Goal: Information Seeking & Learning: Learn about a topic

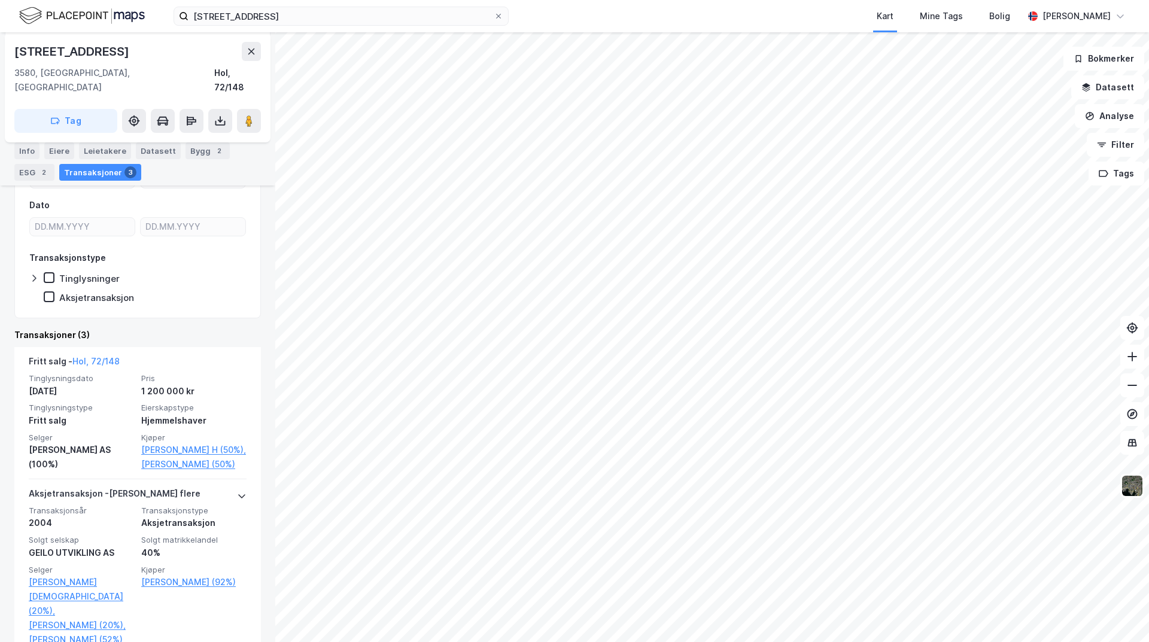
scroll to position [180, 0]
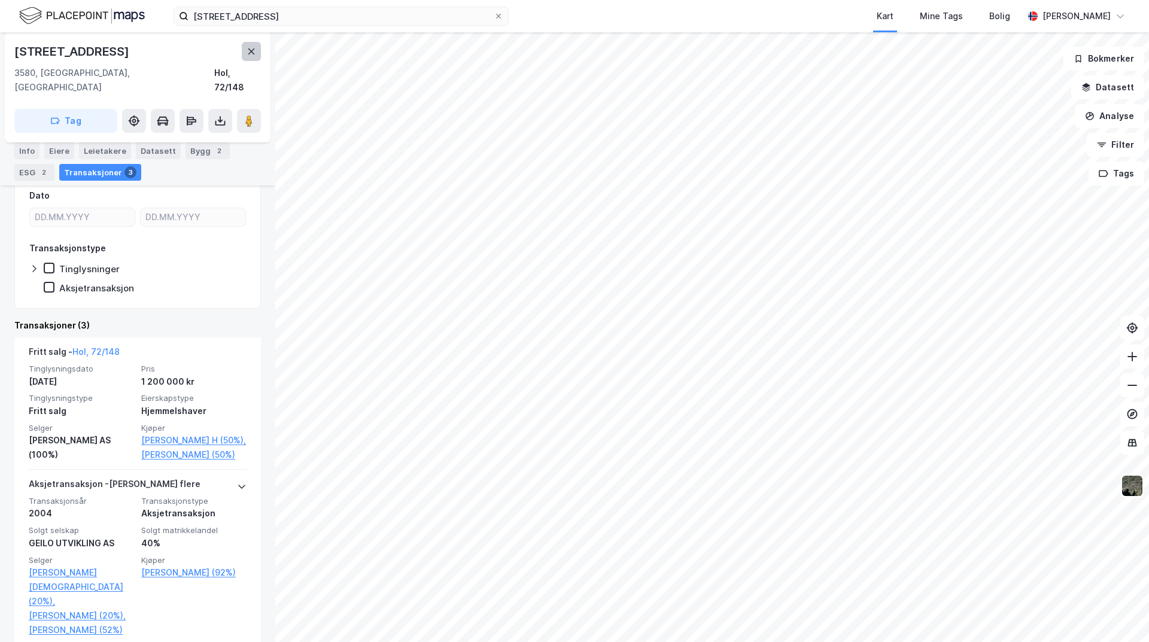
click at [253, 47] on icon at bounding box center [252, 52] width 10 height 10
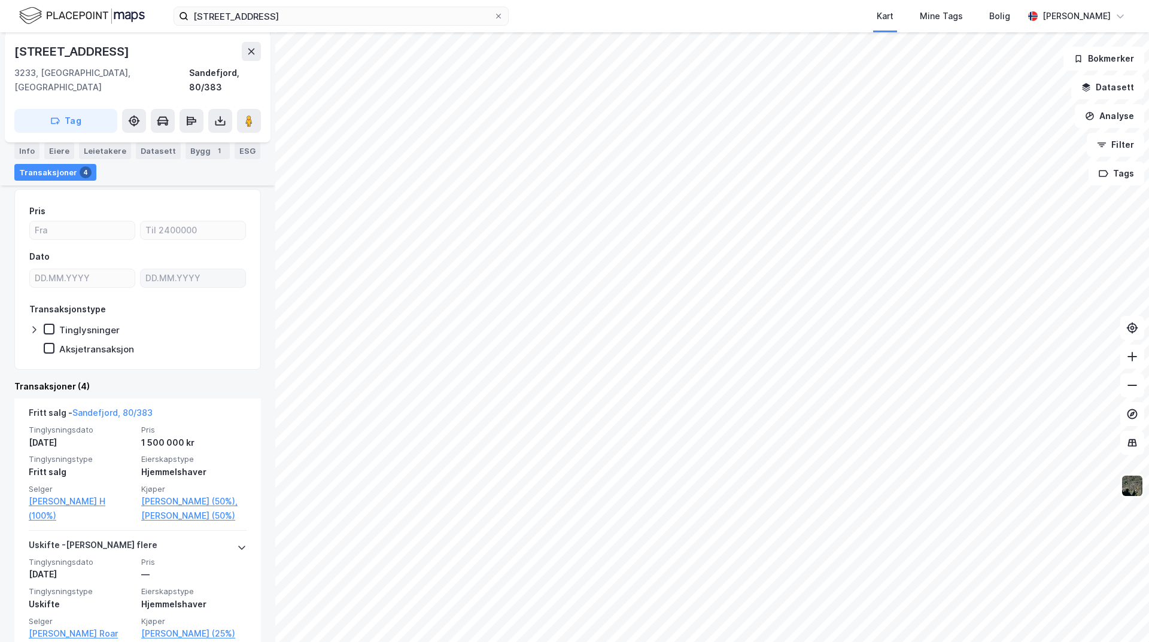
scroll to position [120, 0]
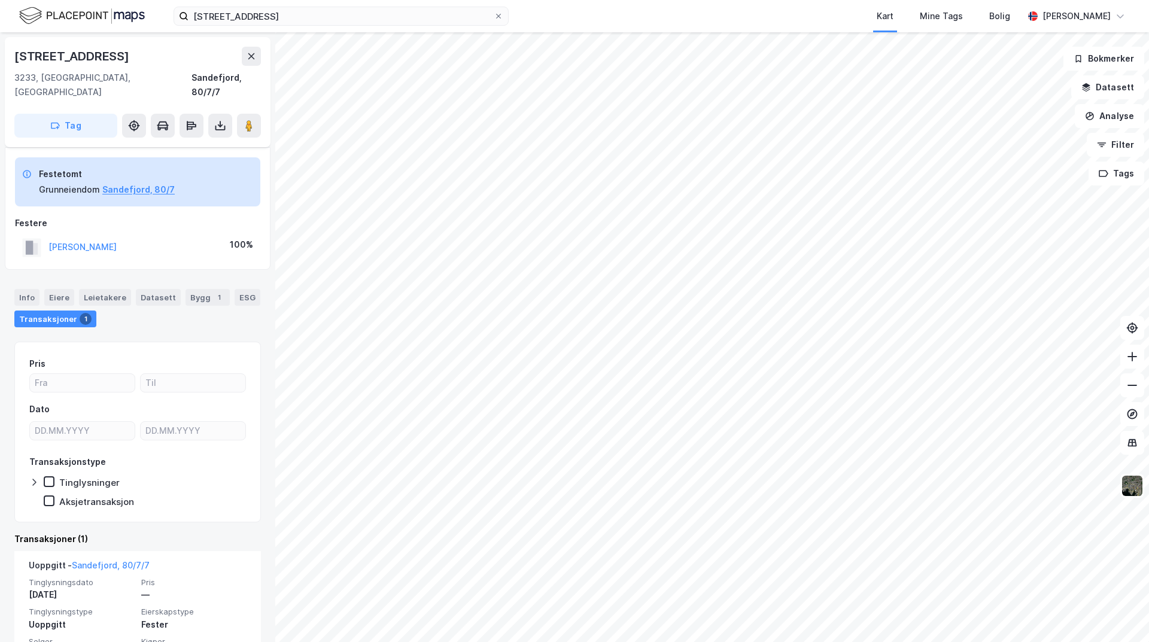
scroll to position [41, 0]
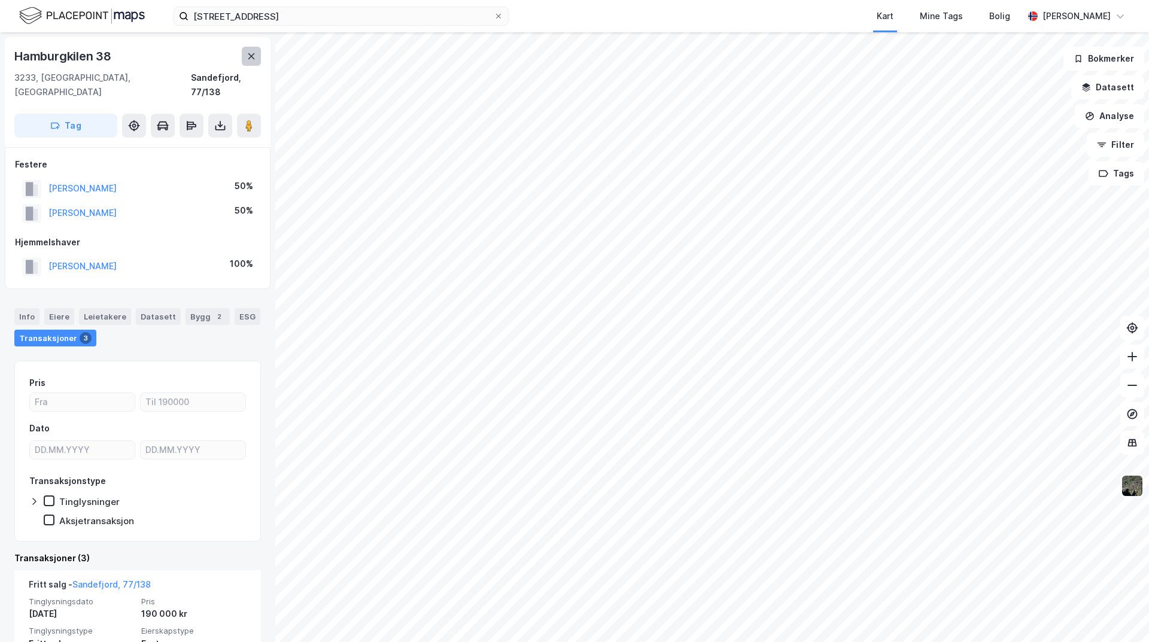
click at [251, 59] on icon at bounding box center [252, 56] width 10 height 10
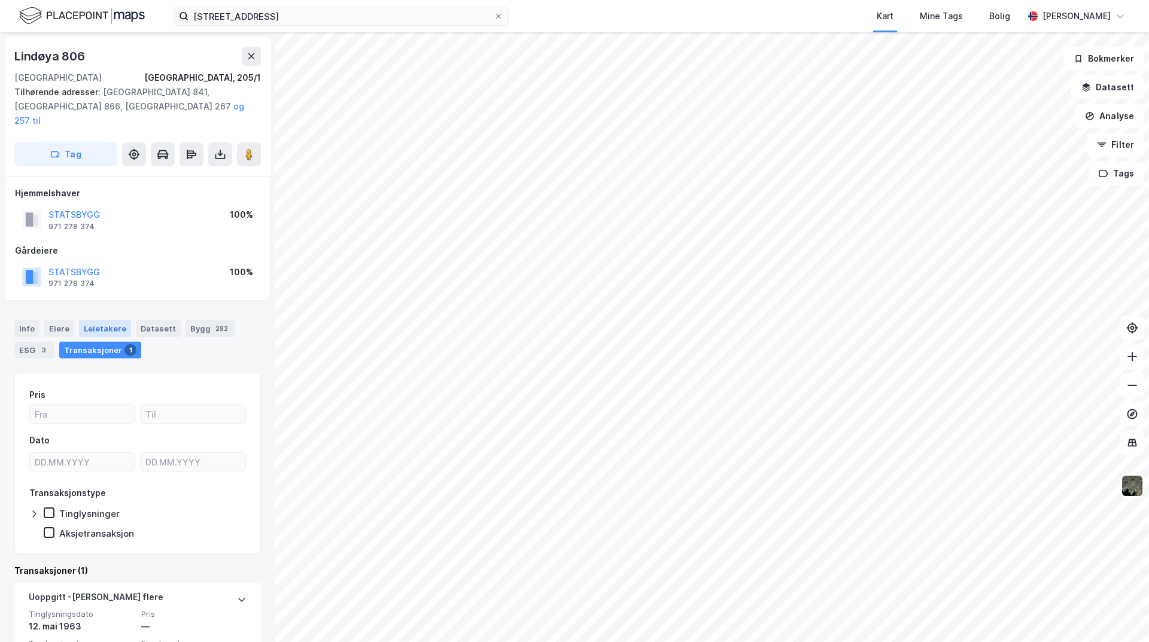
click at [104, 320] on div "Leietakere" at bounding box center [105, 328] width 52 height 17
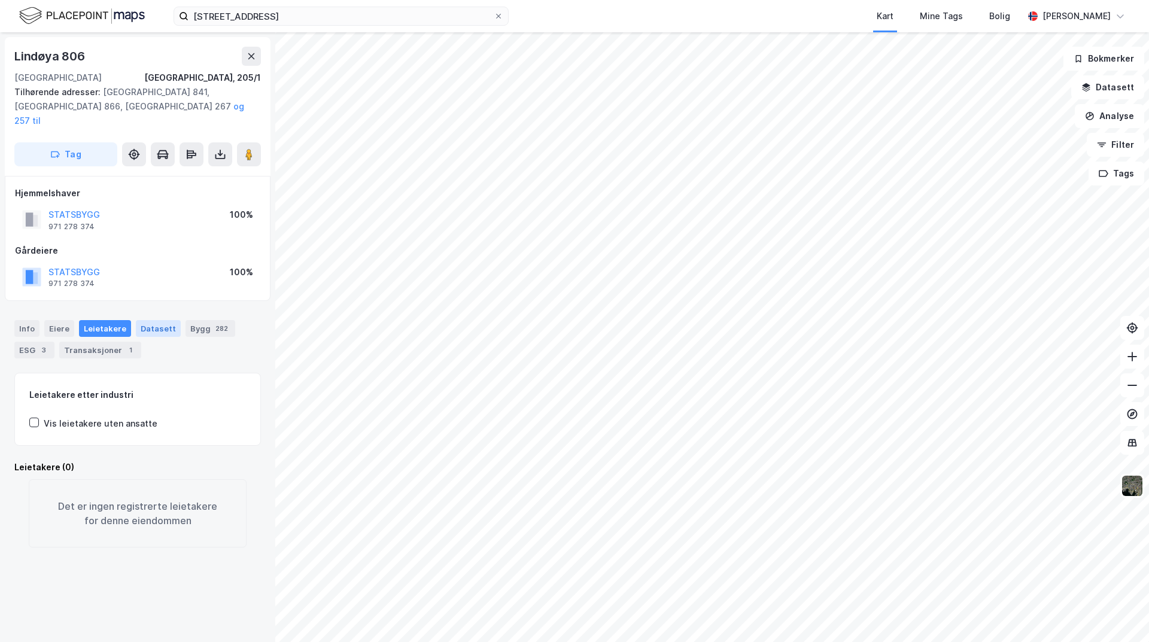
click at [154, 320] on div "Datasett" at bounding box center [158, 328] width 45 height 17
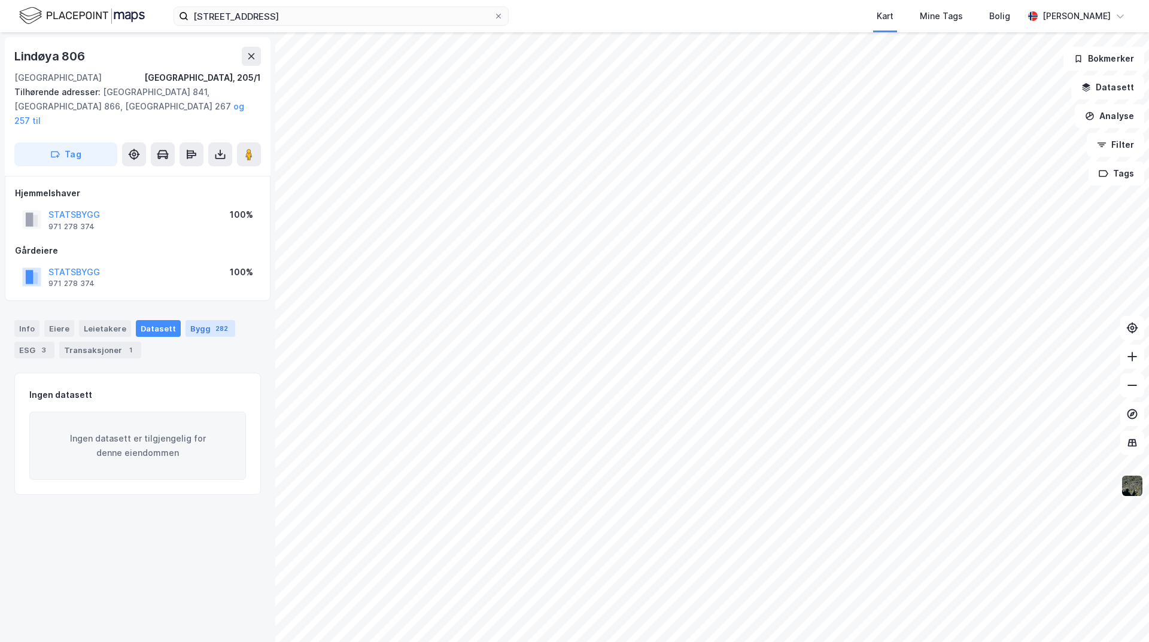
click at [195, 320] on div "Bygg 282" at bounding box center [210, 328] width 50 height 17
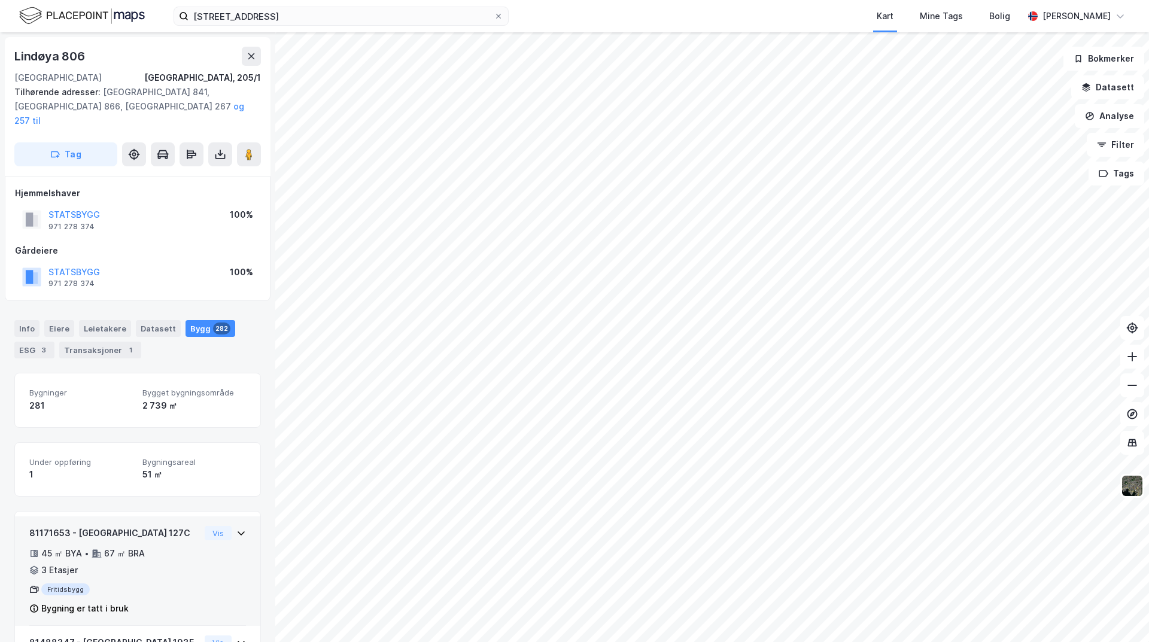
click at [203, 554] on div "81171653 - [GEOGRAPHIC_DATA] 127C 45 ㎡ BYA • 67 ㎡ BRA • 3 Etasjer Fritidsbygg B…" at bounding box center [137, 576] width 217 height 100
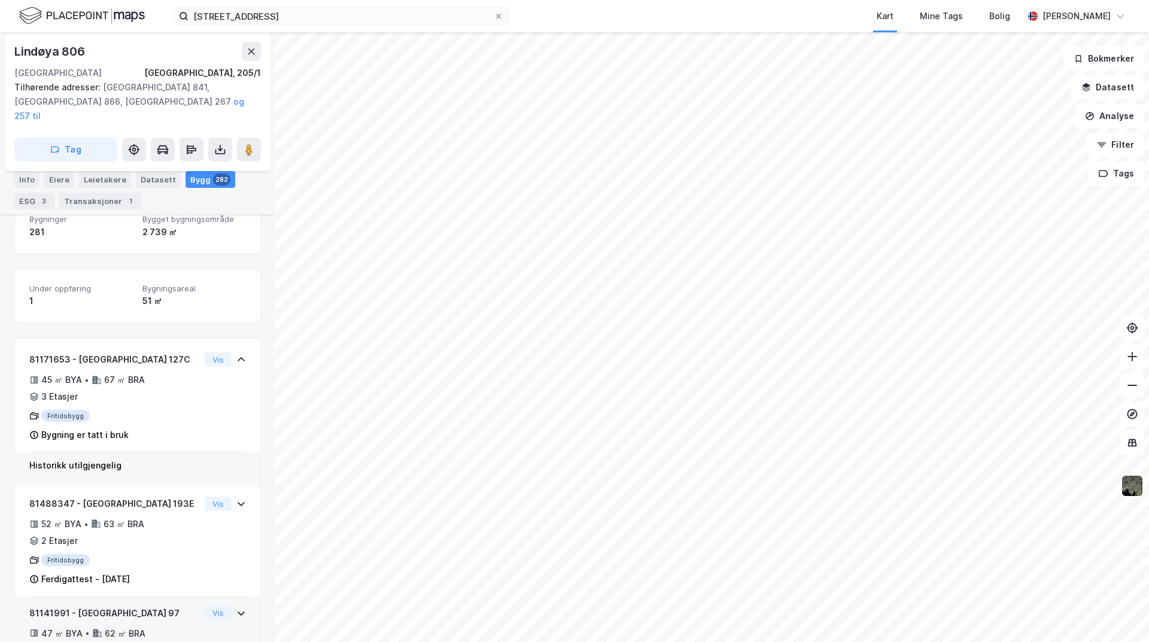
scroll to position [299, 0]
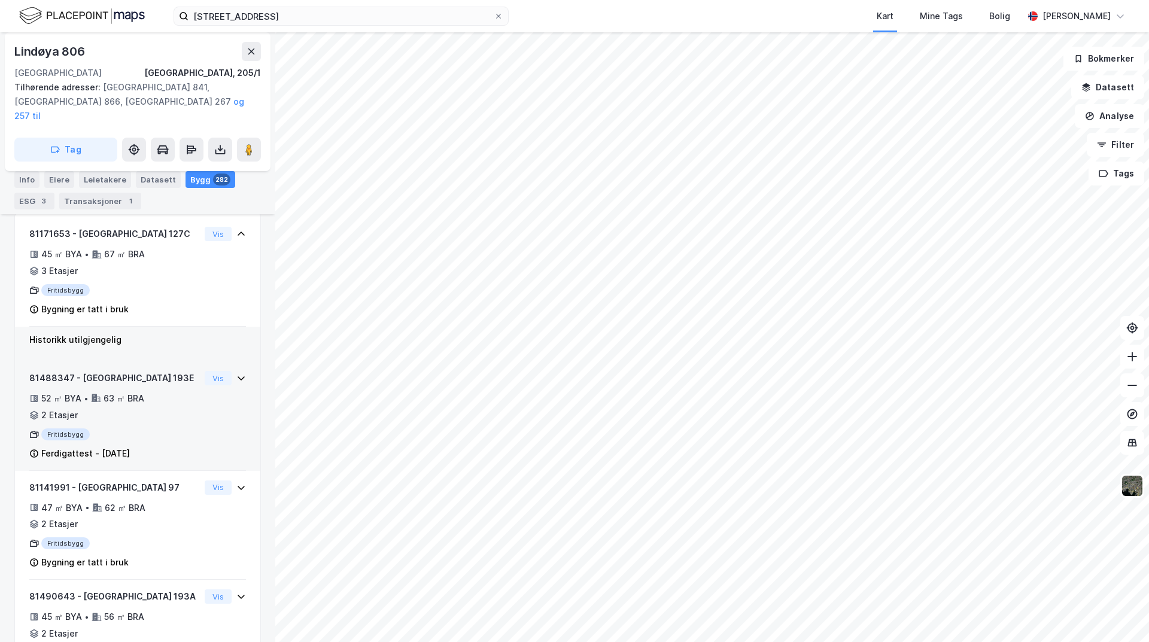
click at [171, 394] on div "52 ㎡ BYA • 63 ㎡ BRA • 2 Etasjer" at bounding box center [114, 406] width 171 height 31
